Goal: Find specific page/section: Find specific page/section

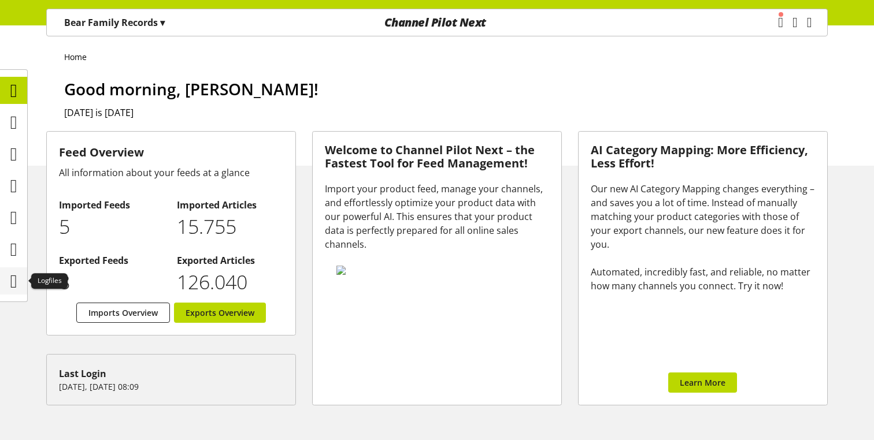
click at [17, 281] on icon at bounding box center [13, 281] width 7 height 23
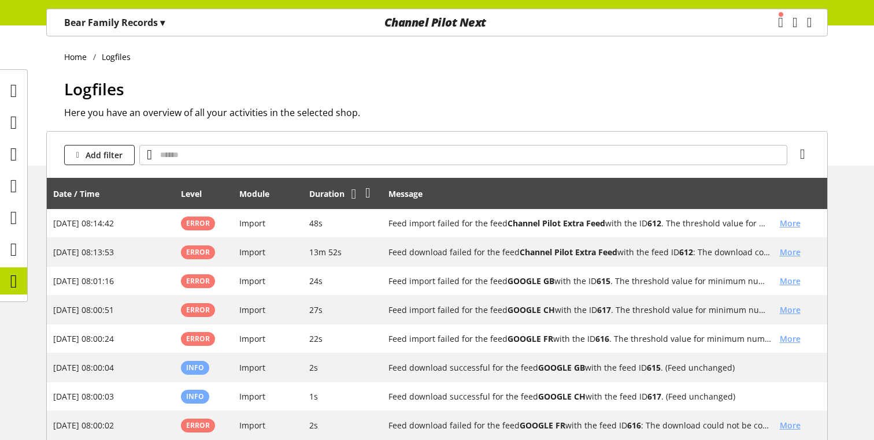
click at [356, 198] on icon at bounding box center [353, 194] width 5 height 21
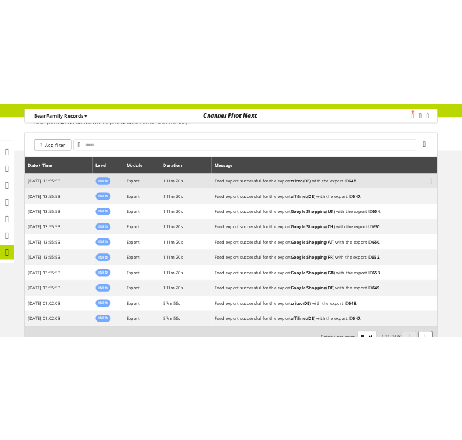
scroll to position [78, 0]
